Goal: Task Accomplishment & Management: Complete application form

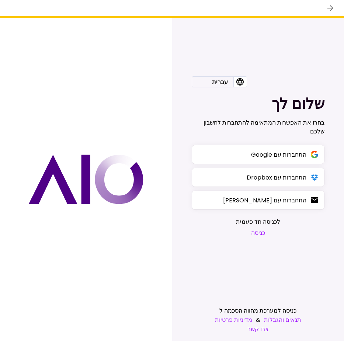
click at [264, 233] on button "כניסה" at bounding box center [258, 232] width 44 height 9
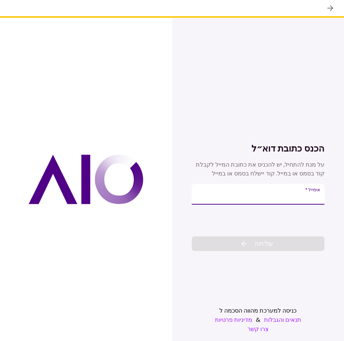
click at [236, 196] on input "אימייל   *" at bounding box center [257, 194] width 133 height 21
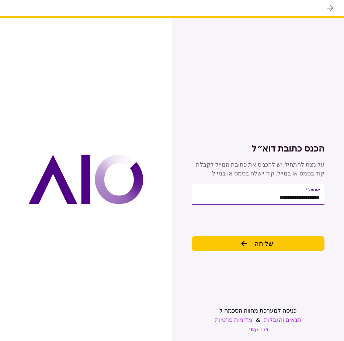
type input "**********"
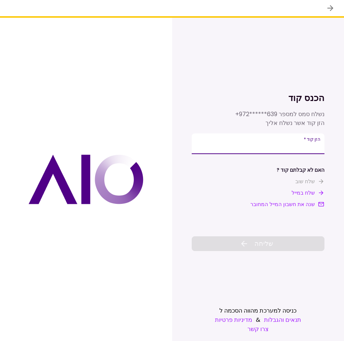
click at [271, 148] on input "**********" at bounding box center [257, 143] width 133 height 21
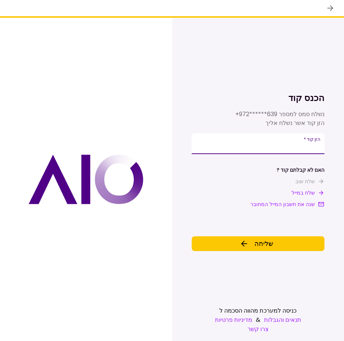
type input "******"
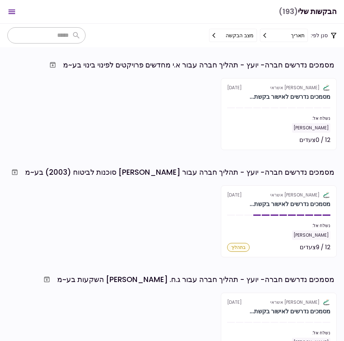
click at [251, 117] on div "נשלח אל:" at bounding box center [278, 118] width 103 height 7
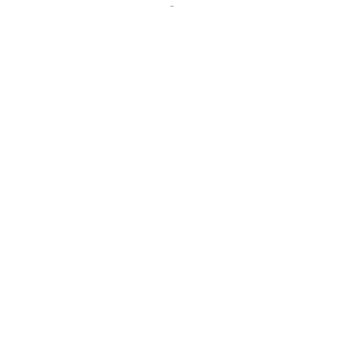
click at [298, 116] on div "סנן לפי: תאריך מצב הבקשה מסמכים נדרשים חברה- יועץ - תהליך חברה עבור א.י מחדשים …" at bounding box center [172, 170] width 344 height 341
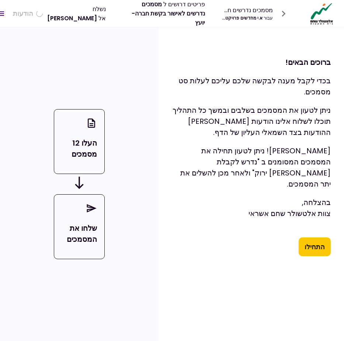
click at [305, 240] on button "התחילו" at bounding box center [314, 246] width 32 height 19
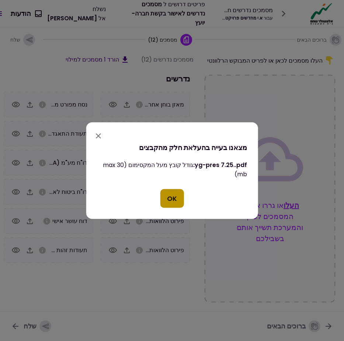
click at [168, 203] on button "OK" at bounding box center [172, 198] width 24 height 19
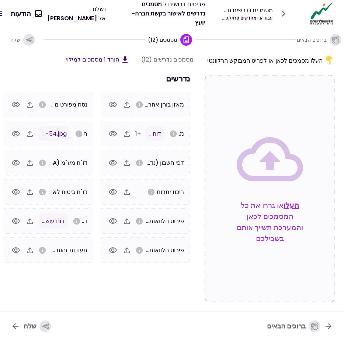
click at [40, 14] on button "0 הודעות" at bounding box center [26, 13] width 42 height 19
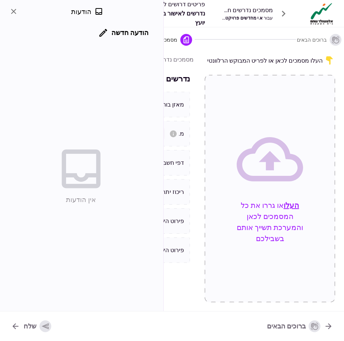
click at [98, 33] on div "הודעה חדשה" at bounding box center [80, 33] width 147 height 21
click at [131, 33] on button "הודעה חדשה" at bounding box center [124, 32] width 61 height 19
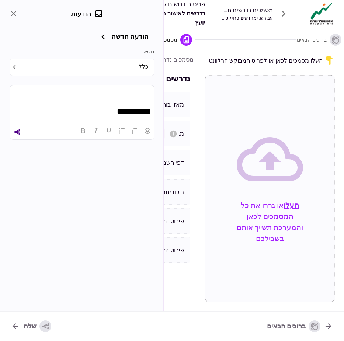
scroll to position [521, 0]
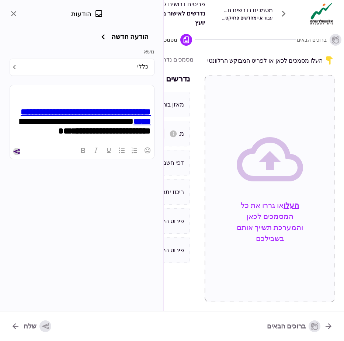
click at [18, 153] on icon "send" at bounding box center [16, 151] width 7 height 7
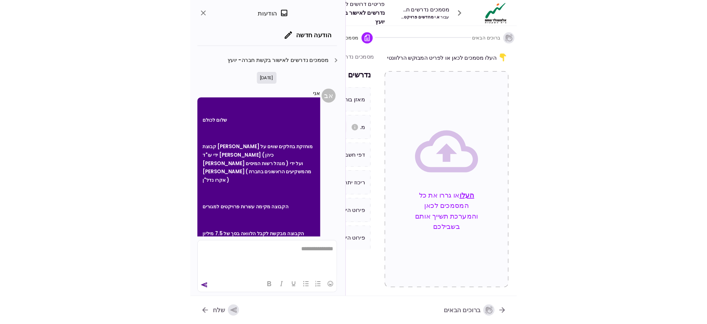
scroll to position [270, 0]
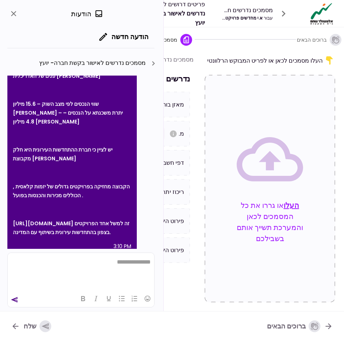
click at [14, 14] on icon "close" at bounding box center [13, 13] width 5 height 5
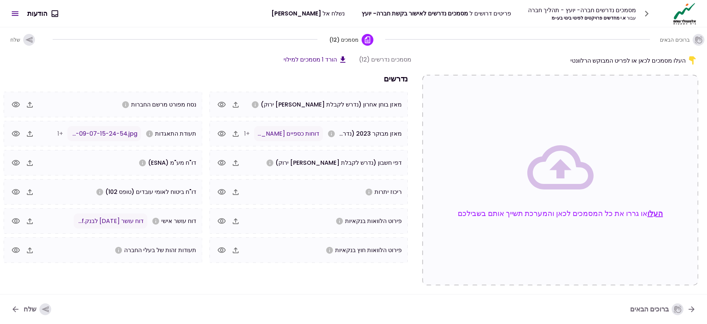
click at [41, 307] on icon "button" at bounding box center [45, 309] width 8 height 8
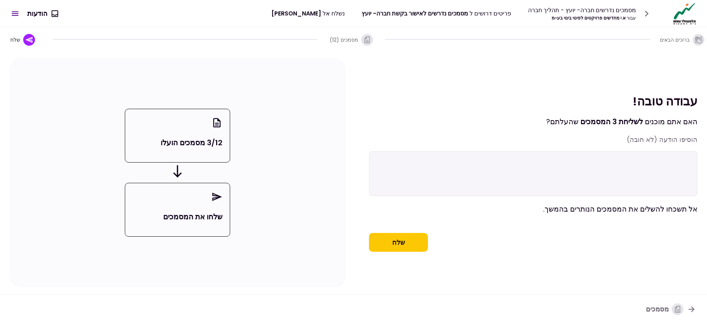
click at [343, 251] on button "שלח" at bounding box center [398, 242] width 59 height 19
